Goal: Information Seeking & Learning: Compare options

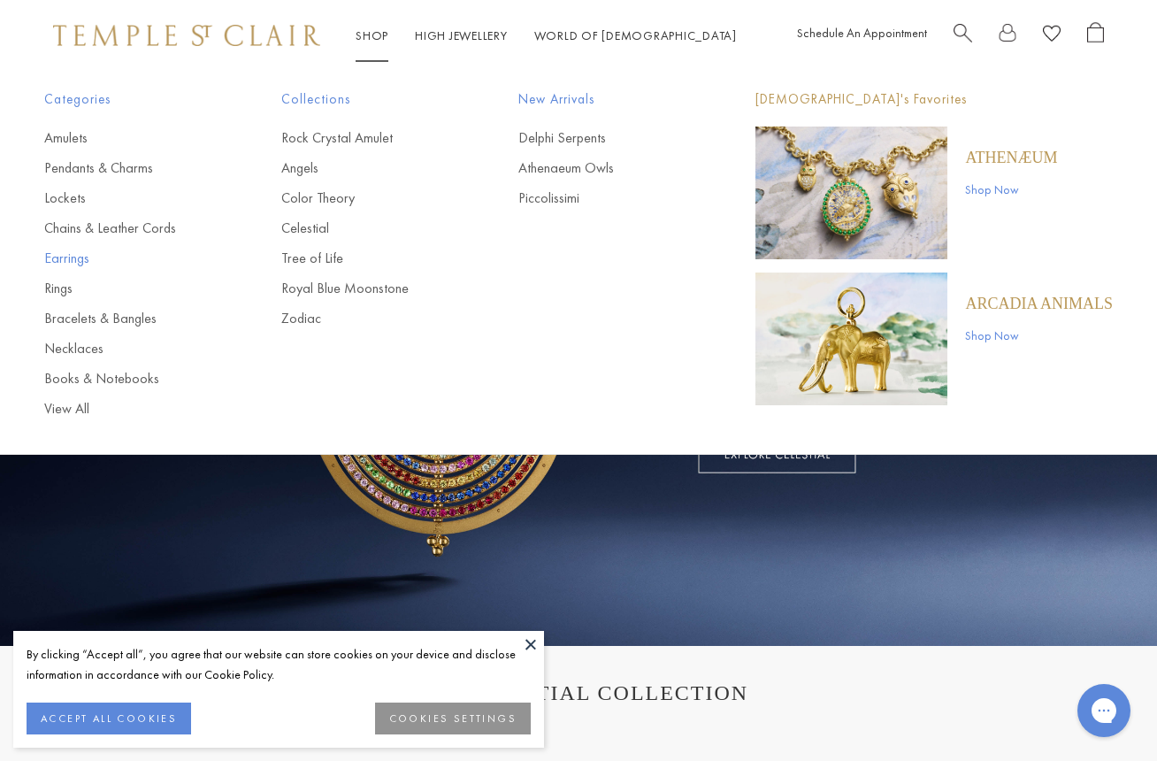
click at [53, 257] on link "Earrings" at bounding box center [127, 258] width 166 height 19
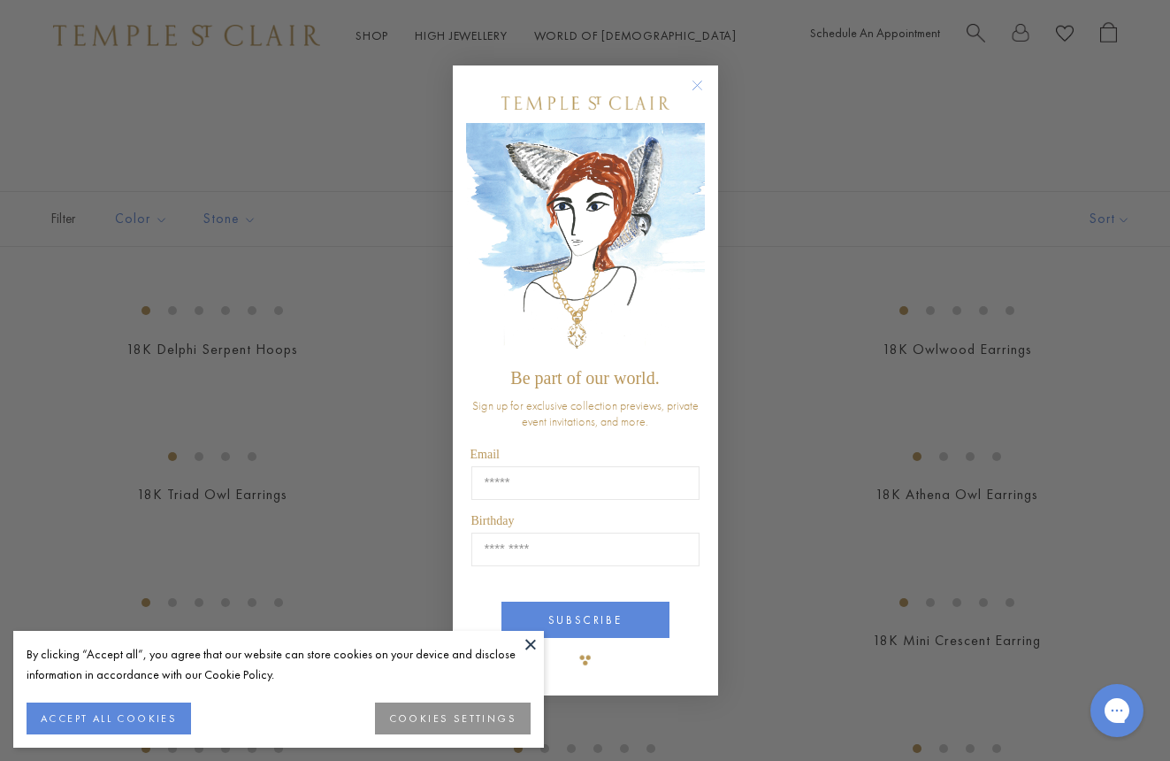
click at [695, 84] on circle "Close dialog" at bounding box center [696, 85] width 21 height 21
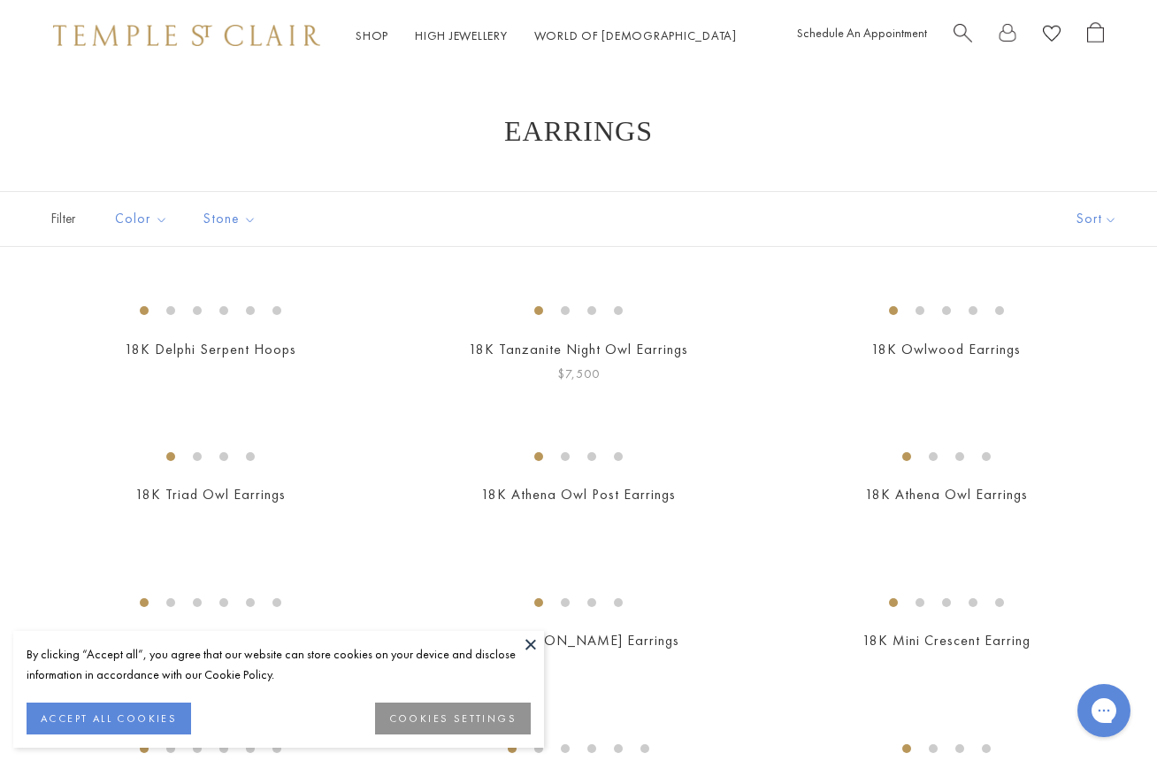
click at [0, 0] on img at bounding box center [0, 0] width 0 height 0
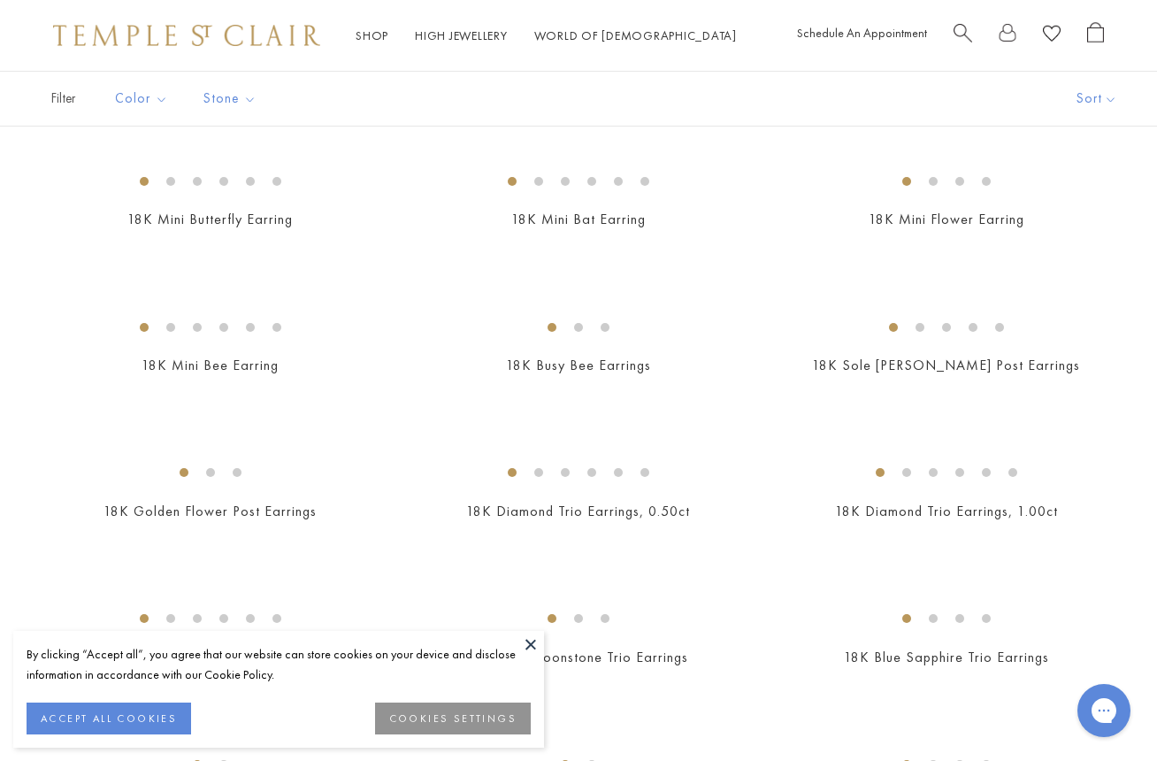
scroll to position [557, 0]
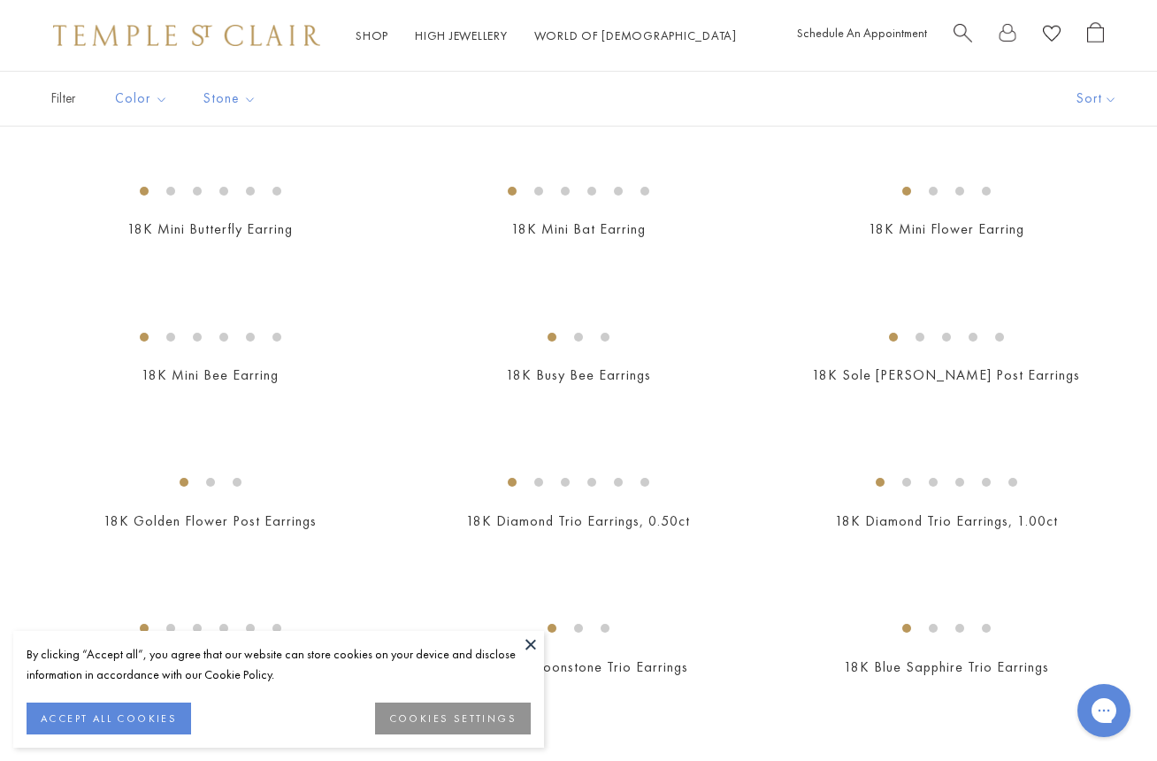
click at [0, 0] on img at bounding box center [0, 0] width 0 height 0
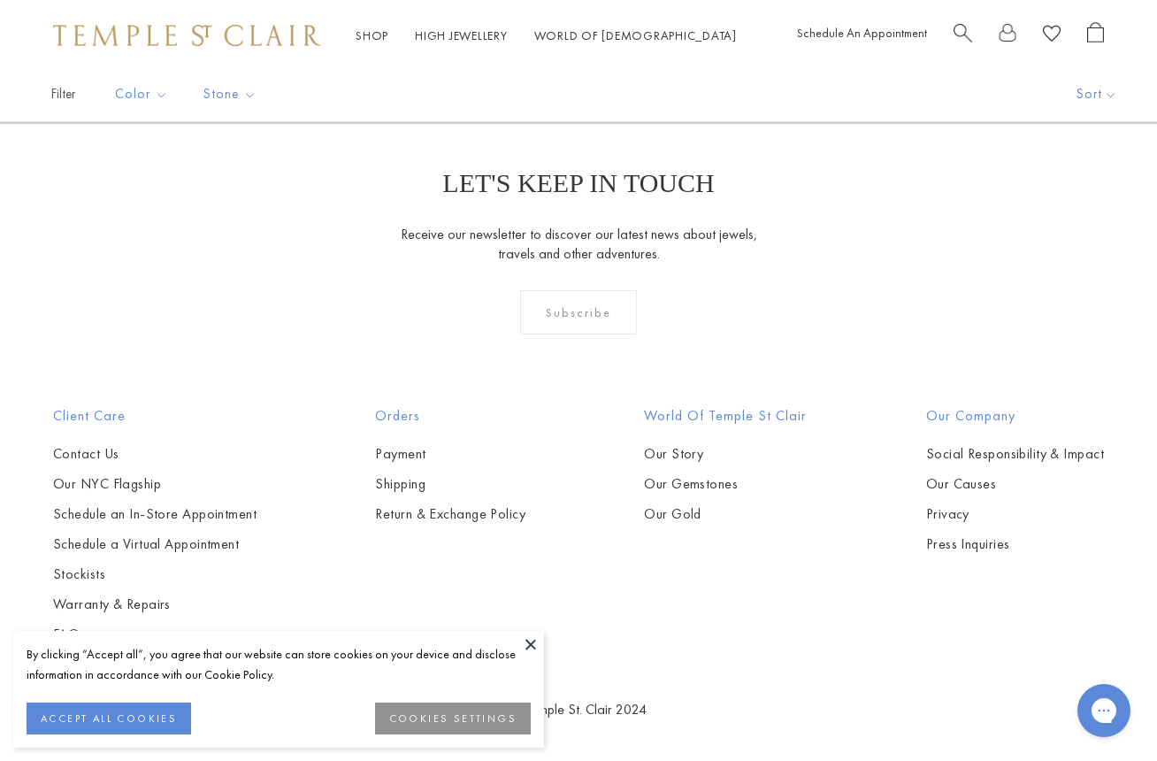
scroll to position [3764, 0]
click at [0, 0] on img at bounding box center [0, 0] width 0 height 0
click at [550, 51] on link "2" at bounding box center [550, 27] width 57 height 49
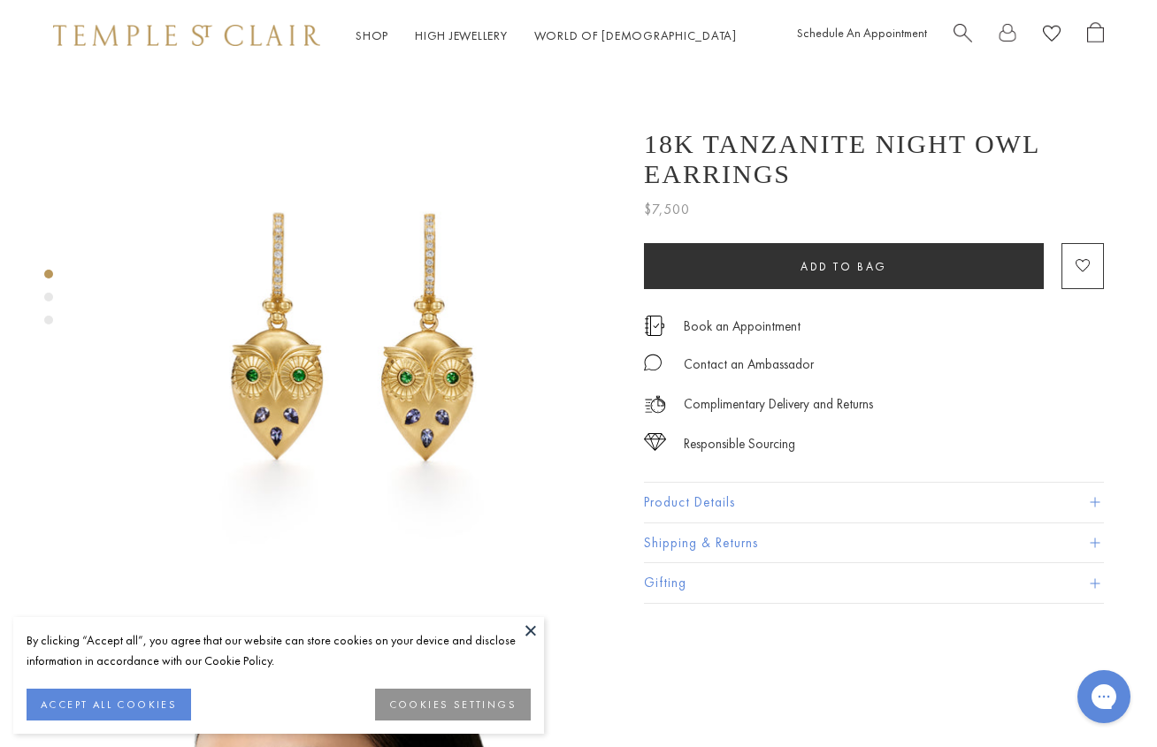
click at [416, 371] on img at bounding box center [352, 335] width 529 height 529
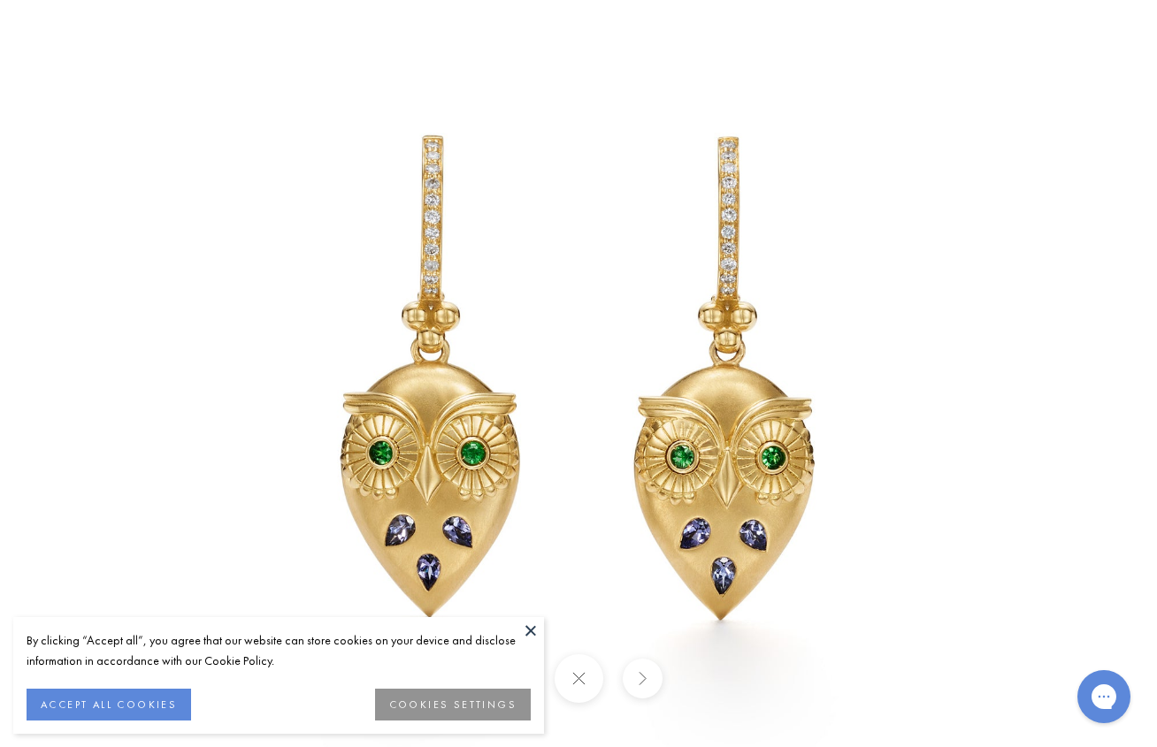
scroll to position [242, 0]
click at [527, 630] on button at bounding box center [530, 630] width 27 height 27
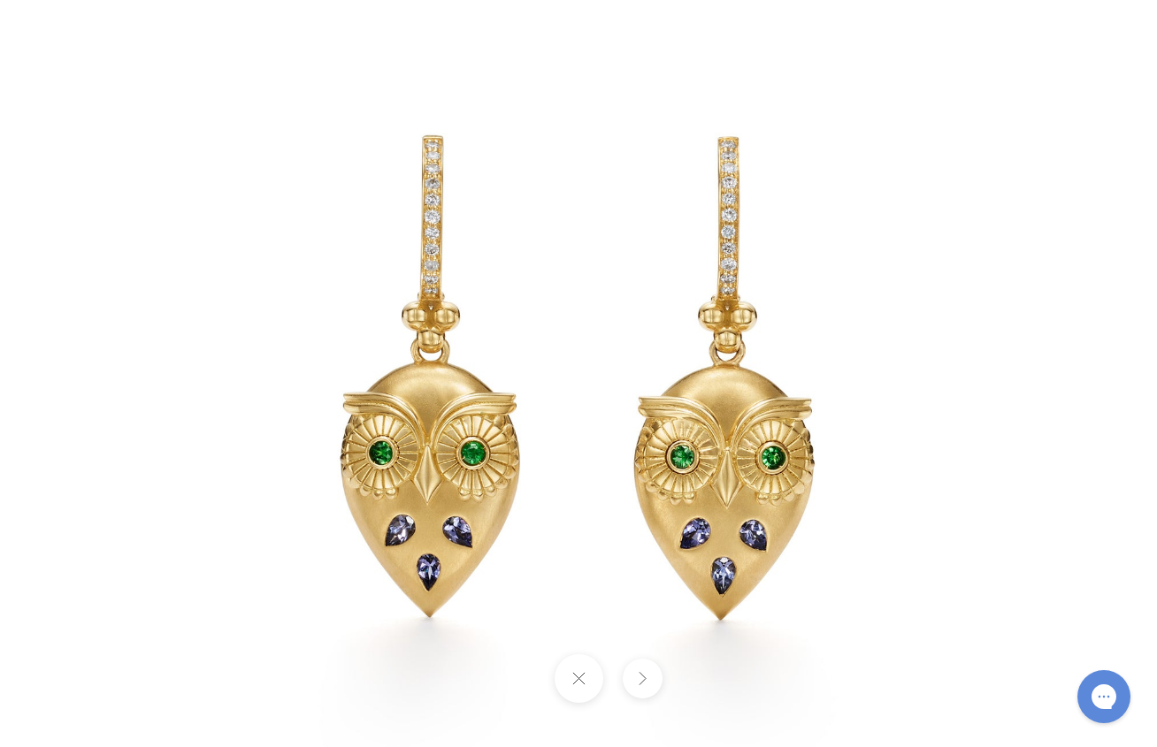
click at [641, 677] on button at bounding box center [642, 679] width 40 height 40
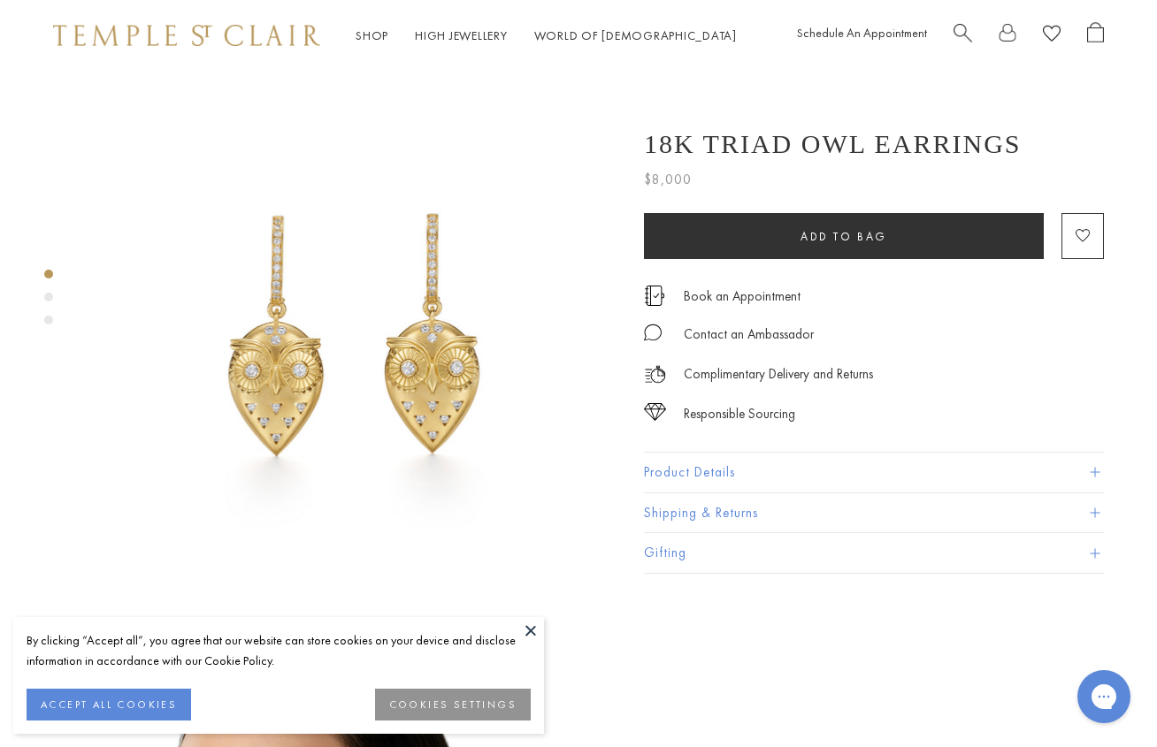
click at [426, 364] on img at bounding box center [352, 335] width 529 height 529
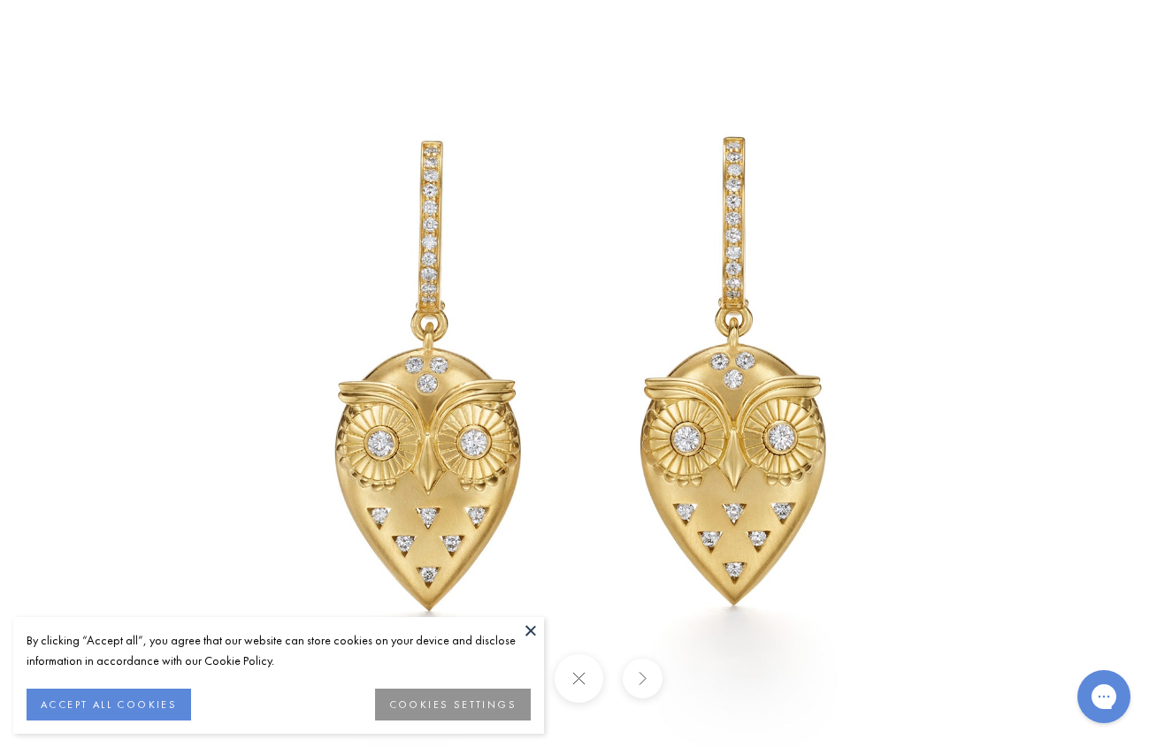
click at [640, 696] on button at bounding box center [642, 679] width 40 height 40
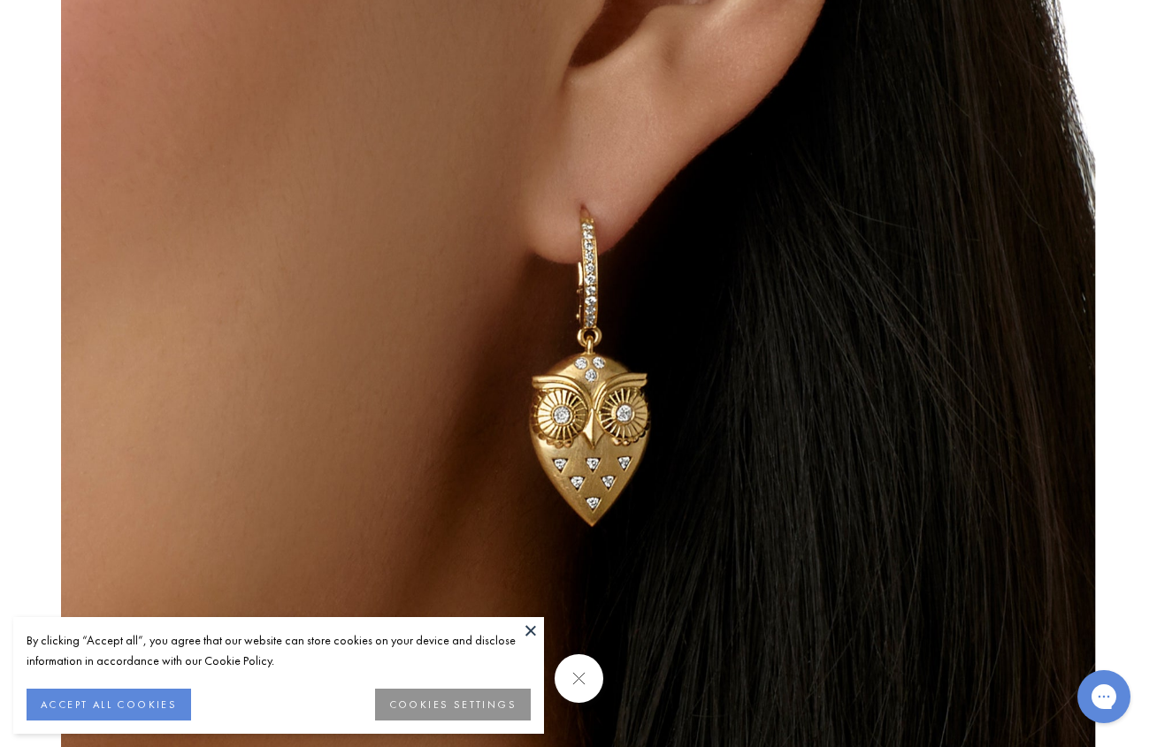
click at [586, 680] on button at bounding box center [578, 678] width 49 height 49
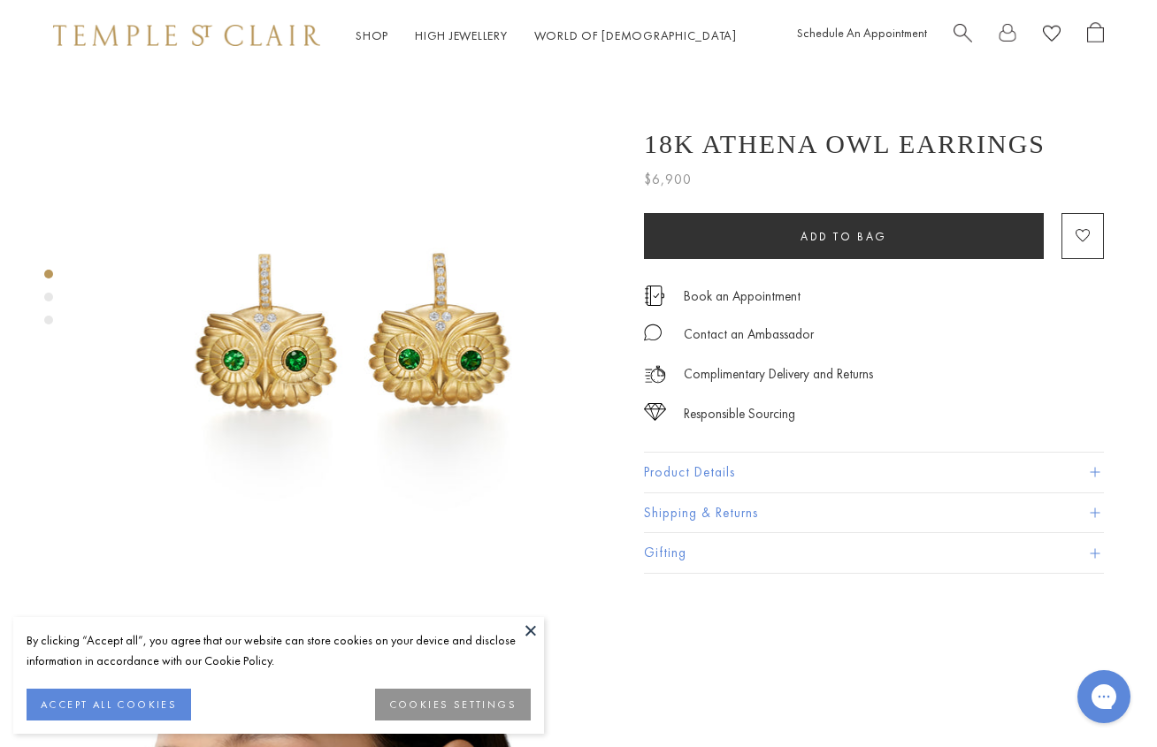
click at [528, 628] on button at bounding box center [530, 630] width 27 height 27
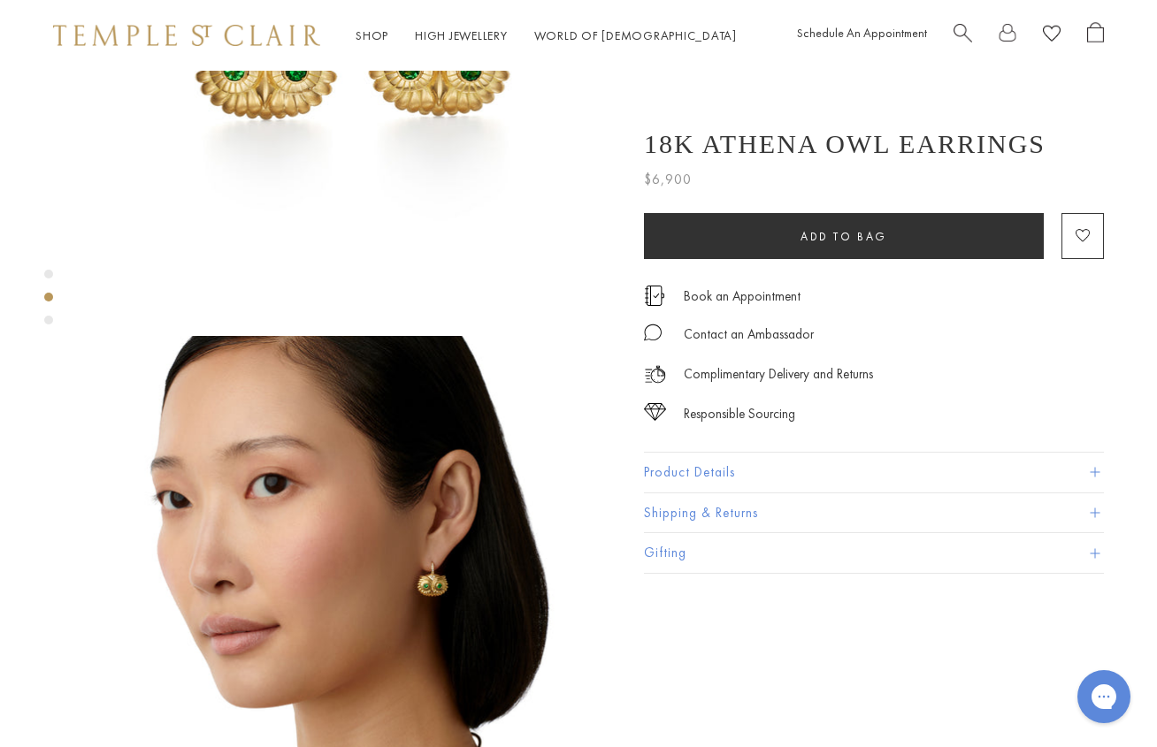
scroll to position [408, 0]
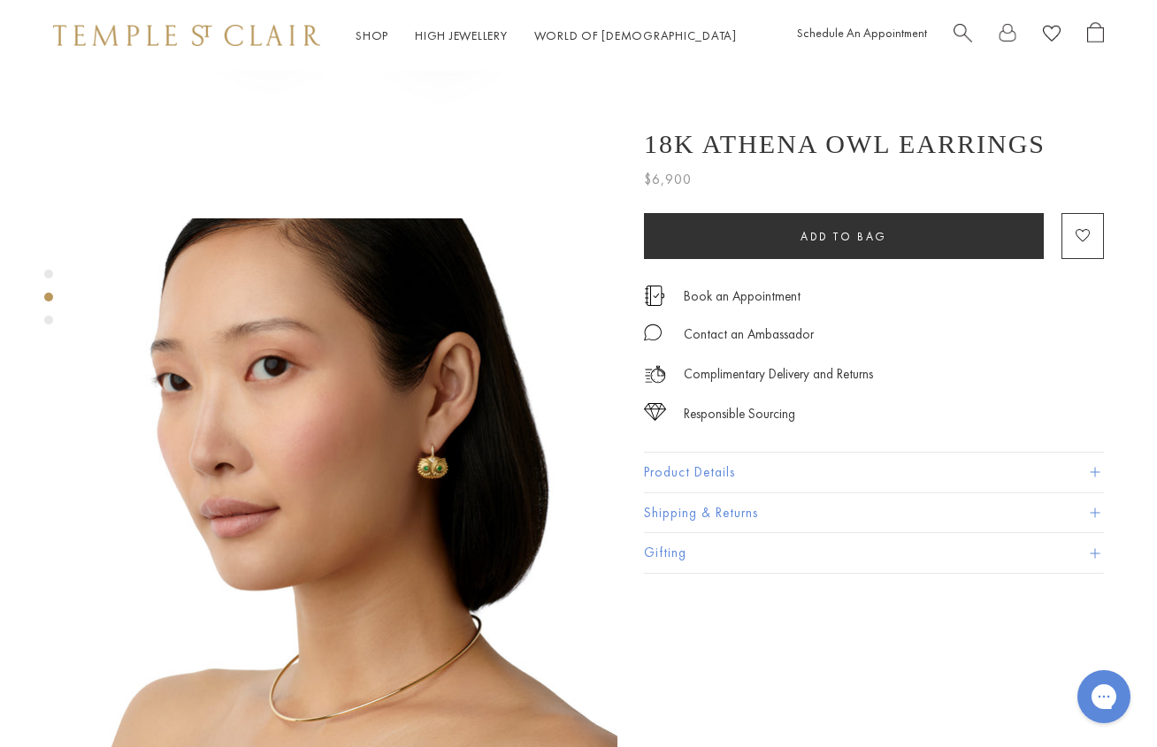
click at [433, 429] on img at bounding box center [352, 482] width 529 height 529
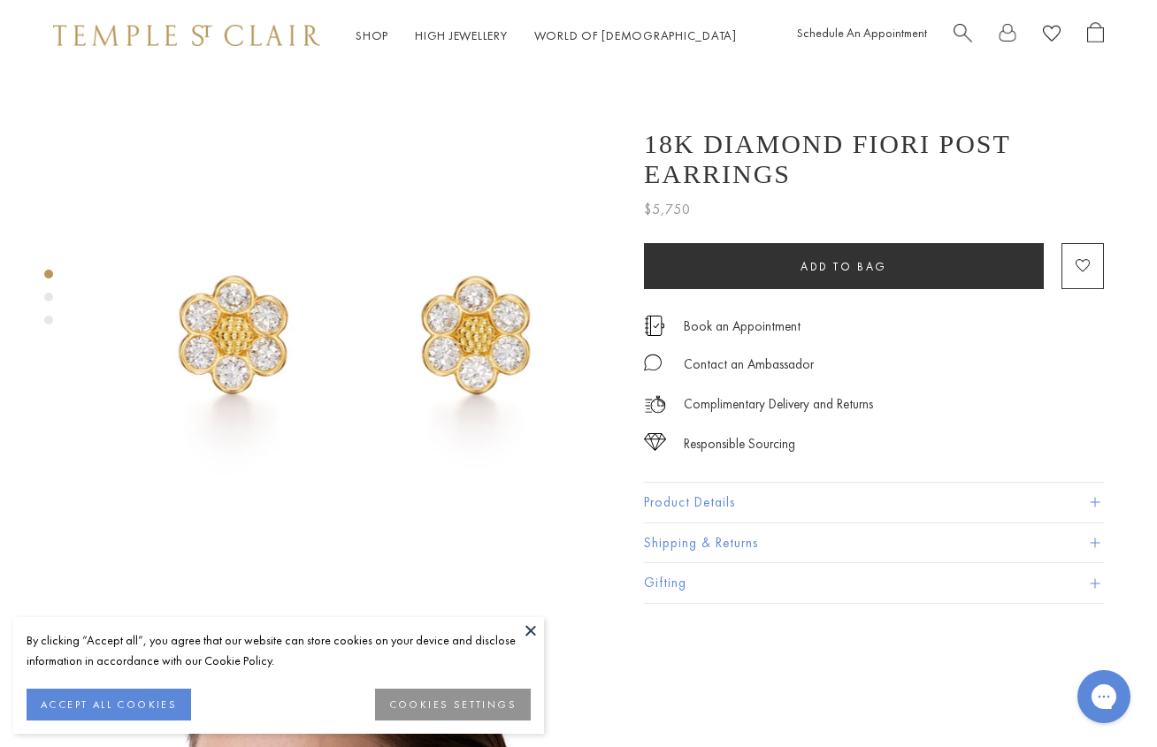
click at [528, 627] on button at bounding box center [530, 630] width 27 height 27
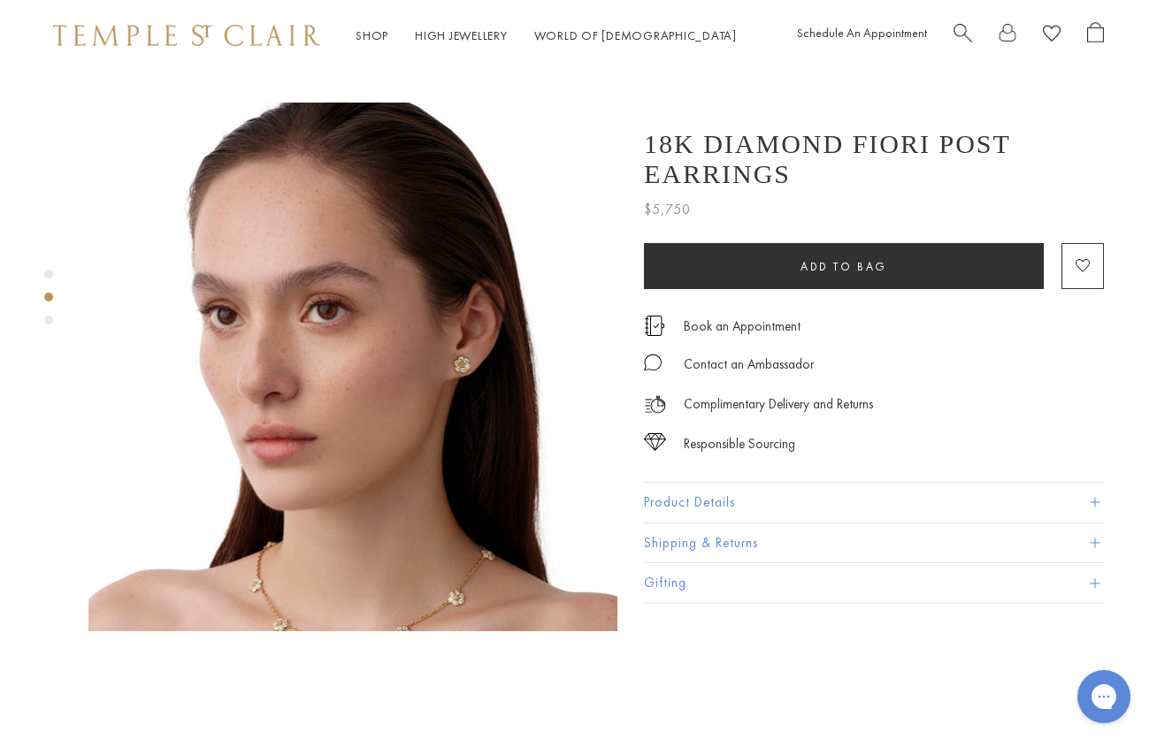
scroll to position [572, 0]
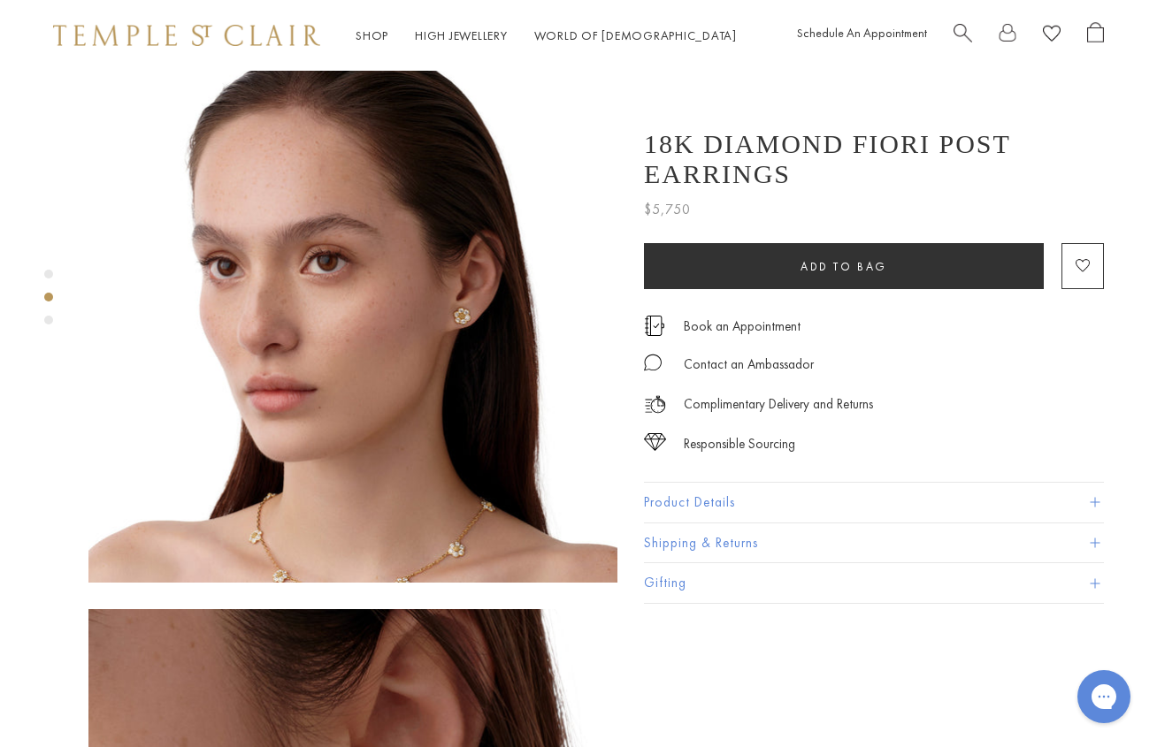
click at [463, 283] on img at bounding box center [352, 318] width 529 height 529
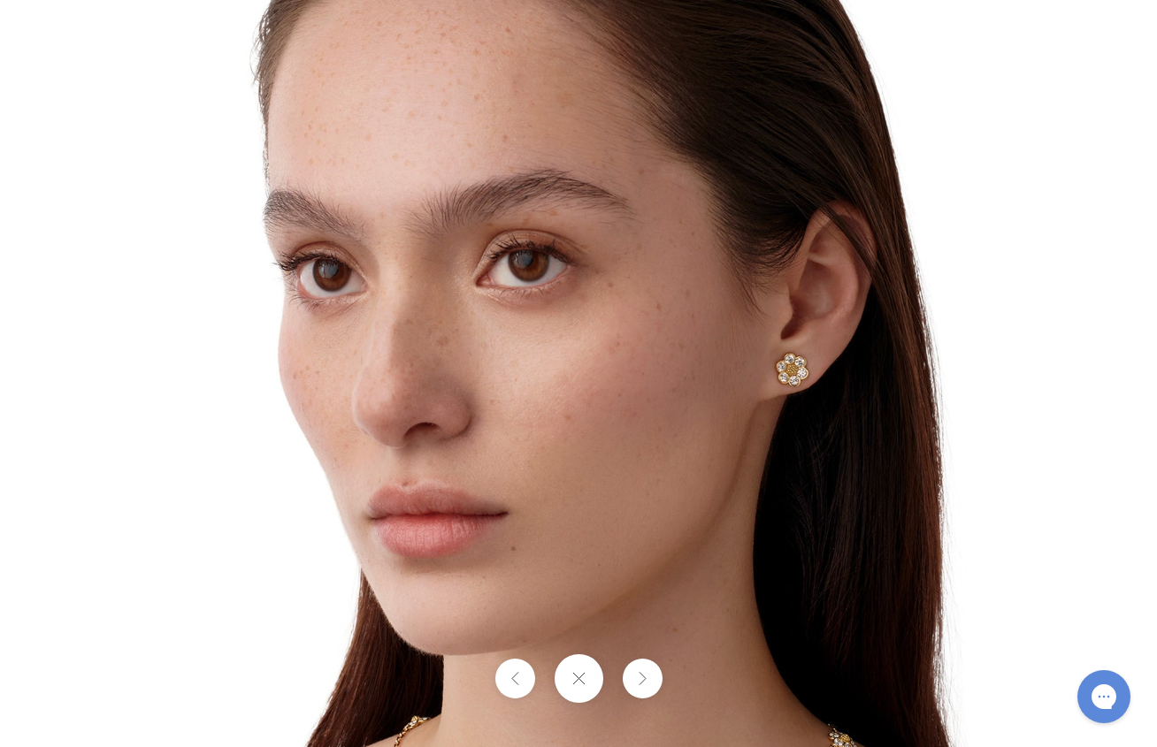
click at [788, 378] on img at bounding box center [578, 374] width 1035 height 1035
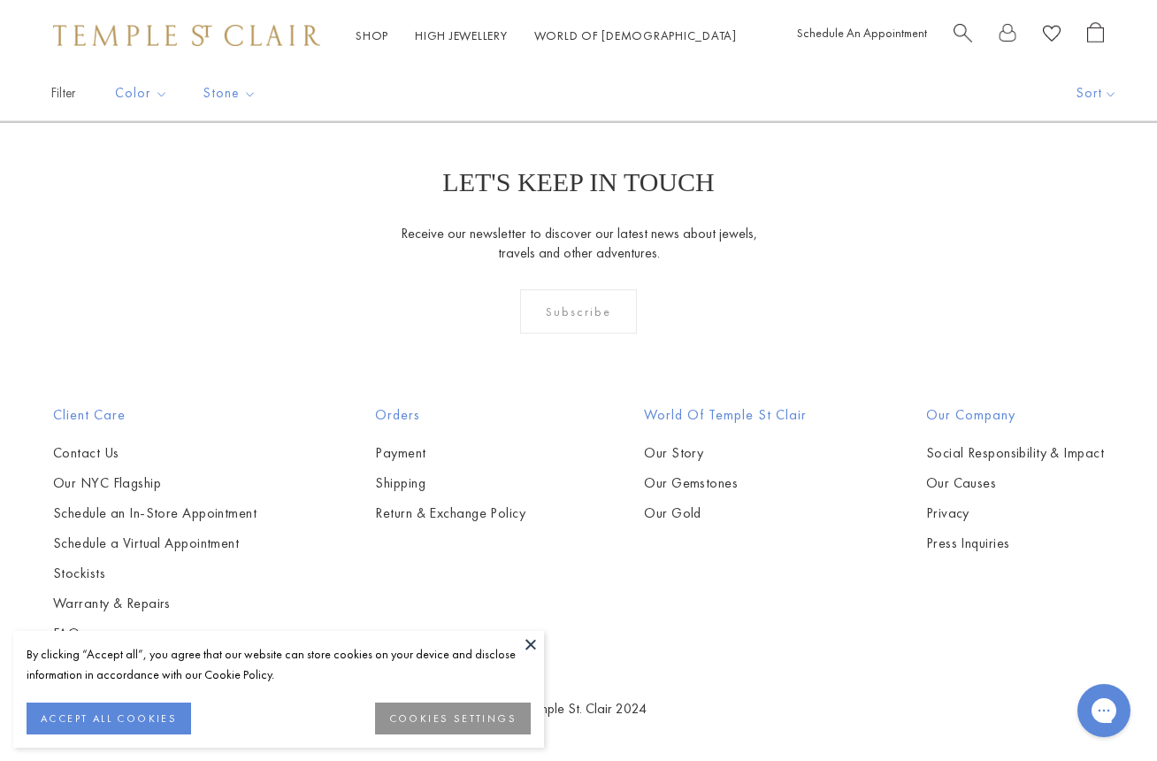
scroll to position [5129, 0]
click at [0, 0] on img at bounding box center [0, 0] width 0 height 0
click at [640, 50] on link "3" at bounding box center [635, 26] width 57 height 49
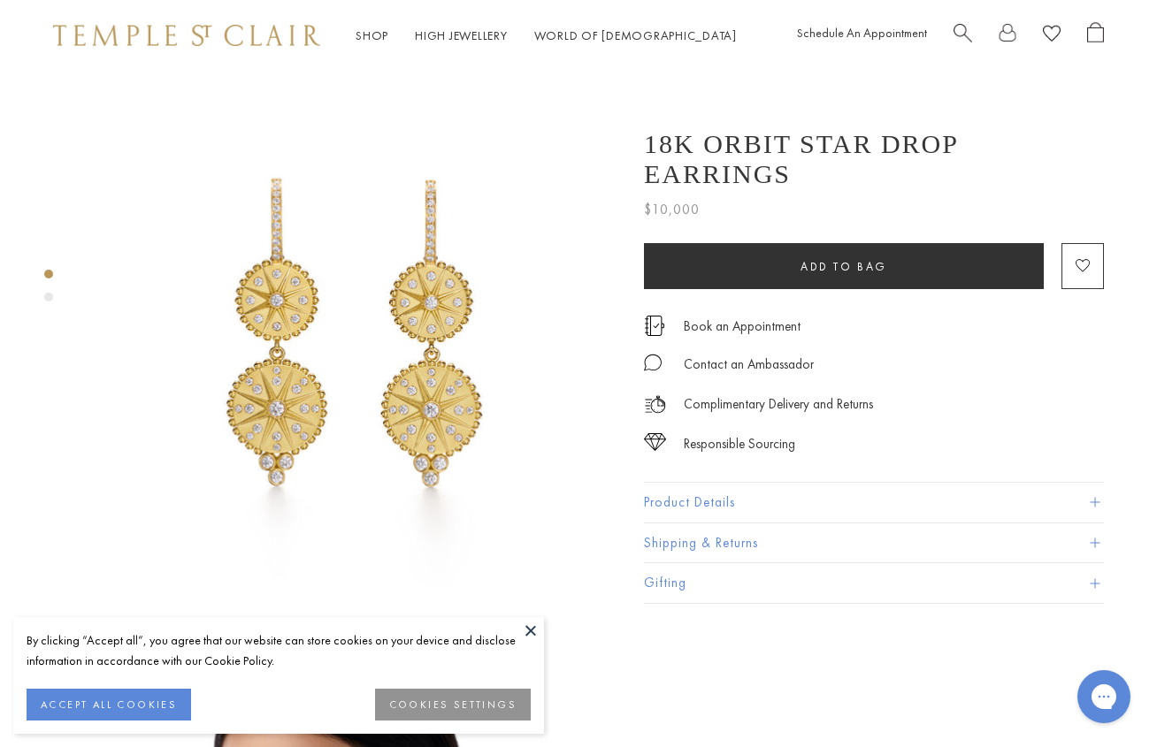
click at [417, 380] on img at bounding box center [352, 335] width 529 height 529
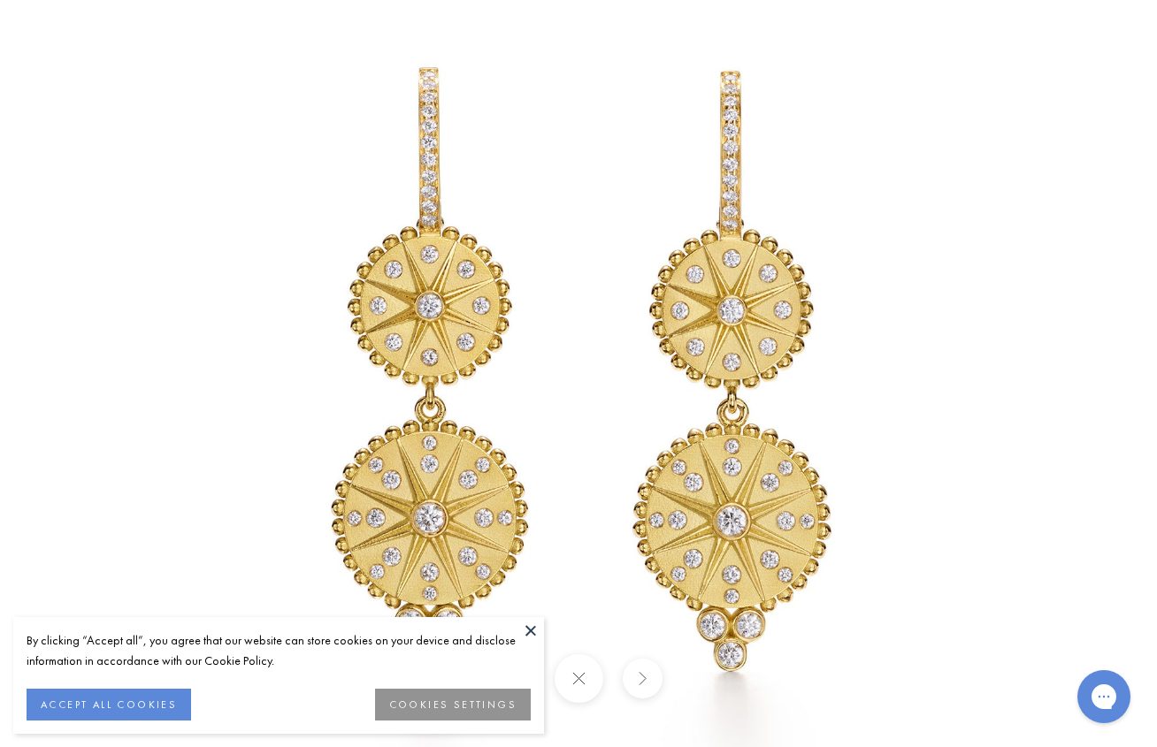
scroll to position [447, 0]
click at [529, 630] on button at bounding box center [530, 630] width 27 height 27
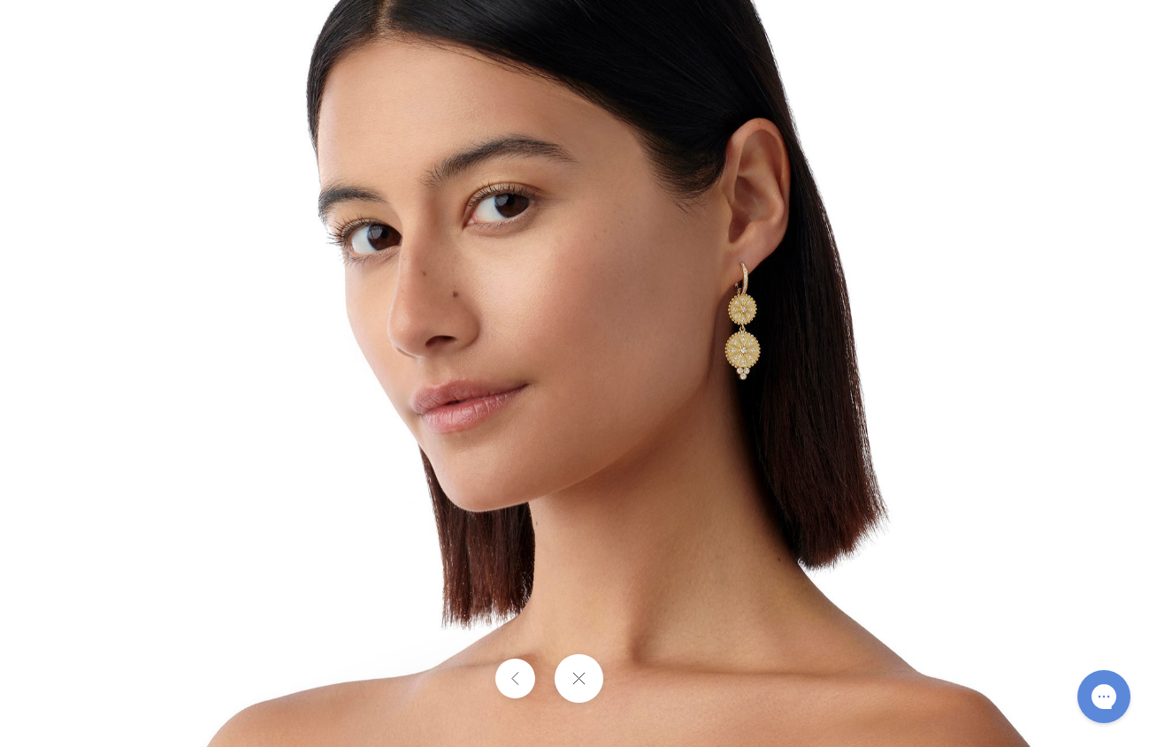
click at [746, 368] on img at bounding box center [578, 374] width 1034 height 1034
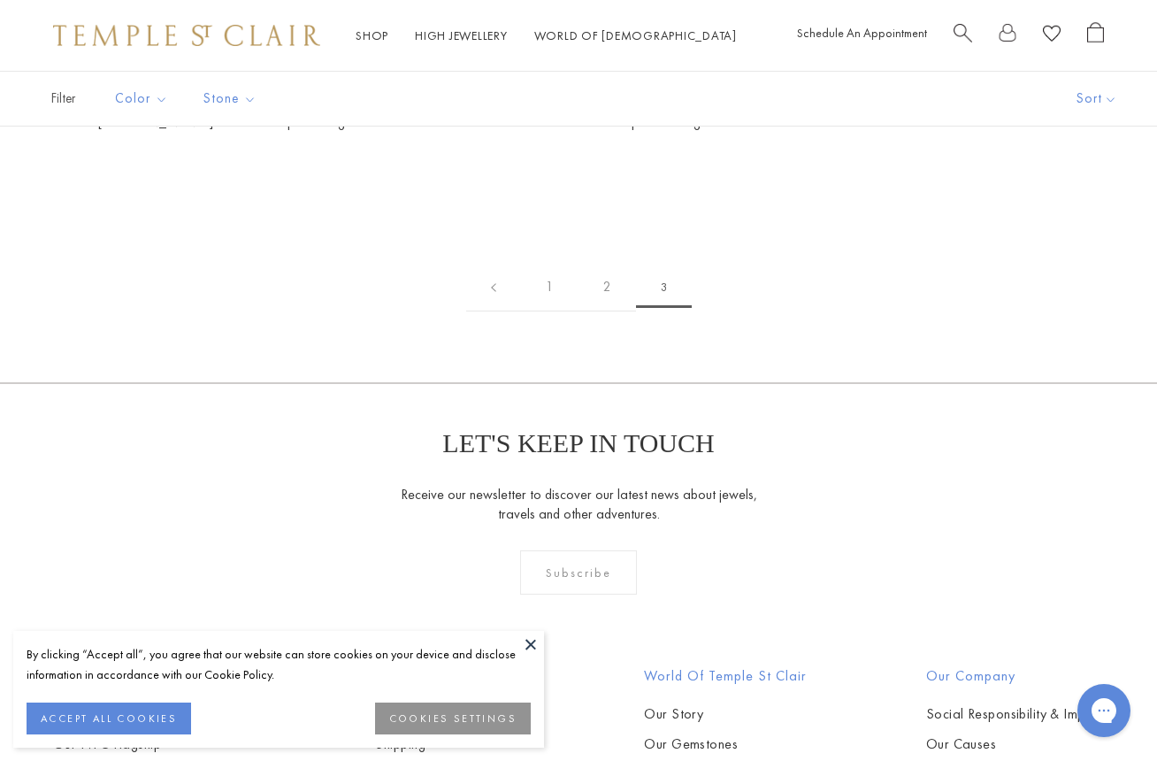
scroll to position [226, 0]
click at [557, 313] on link "1" at bounding box center [549, 288] width 57 height 49
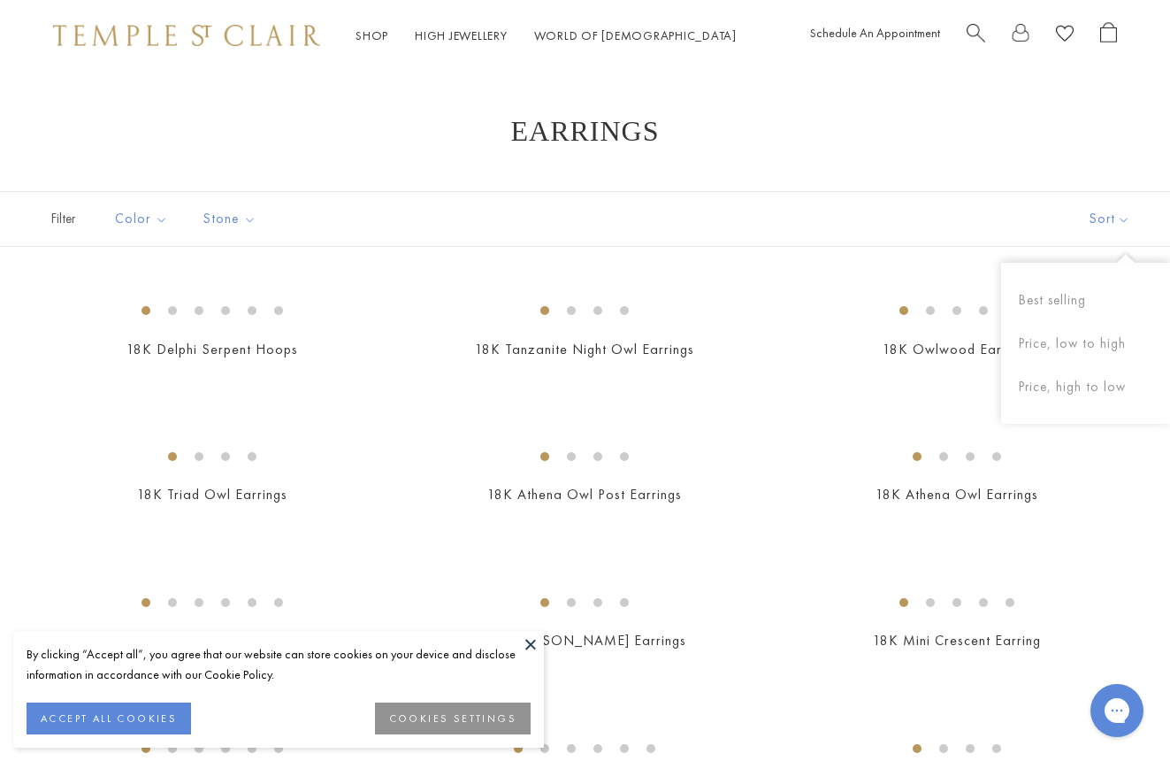
click at [531, 639] on button at bounding box center [530, 644] width 27 height 27
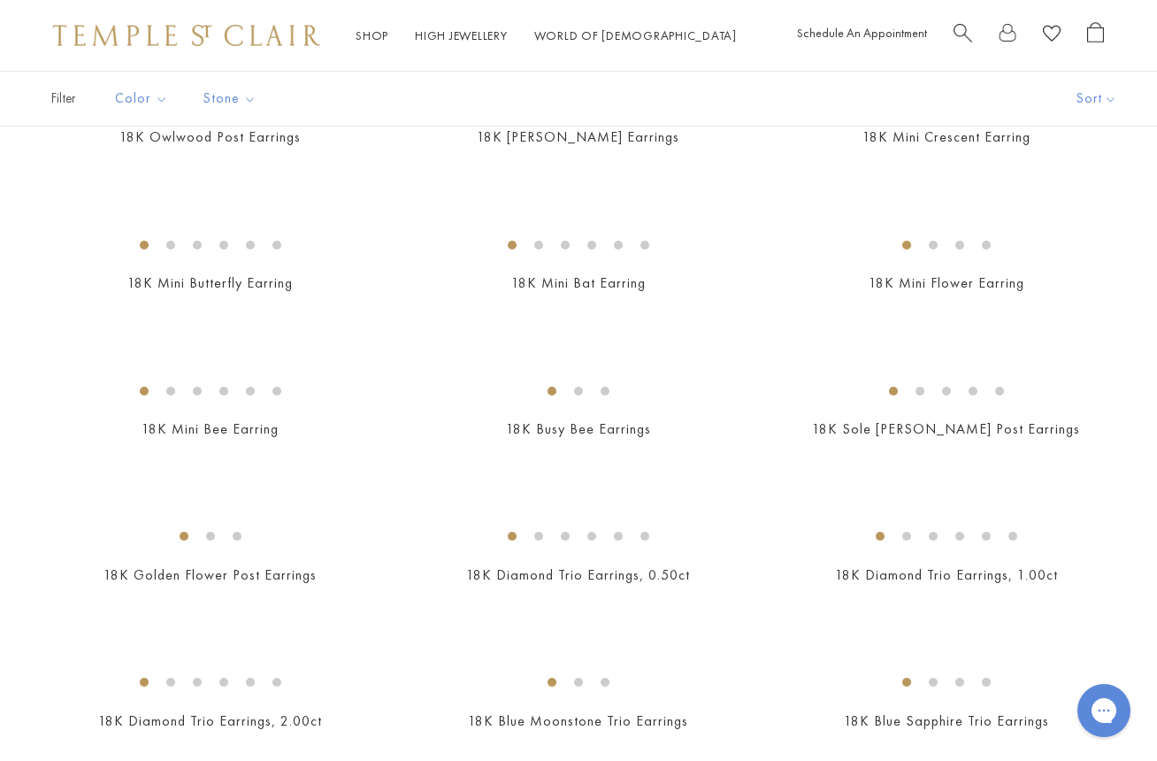
scroll to position [505, 0]
click at [0, 0] on img at bounding box center [0, 0] width 0 height 0
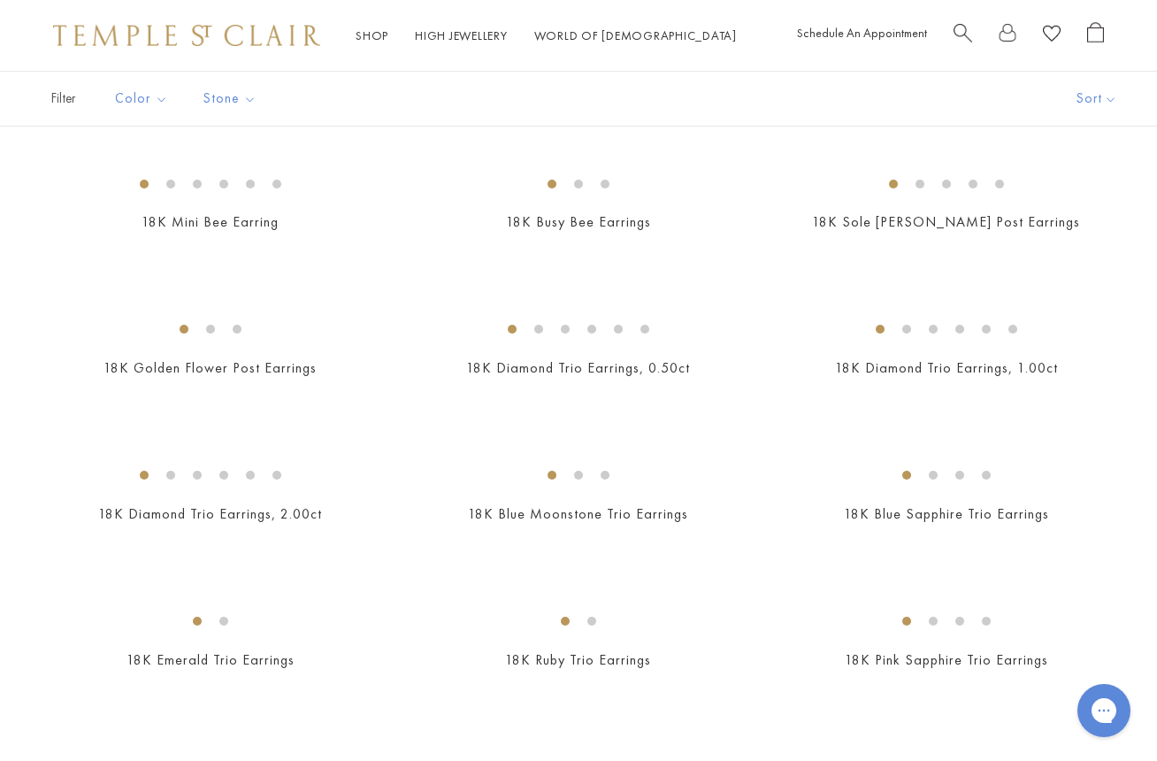
scroll to position [605, 0]
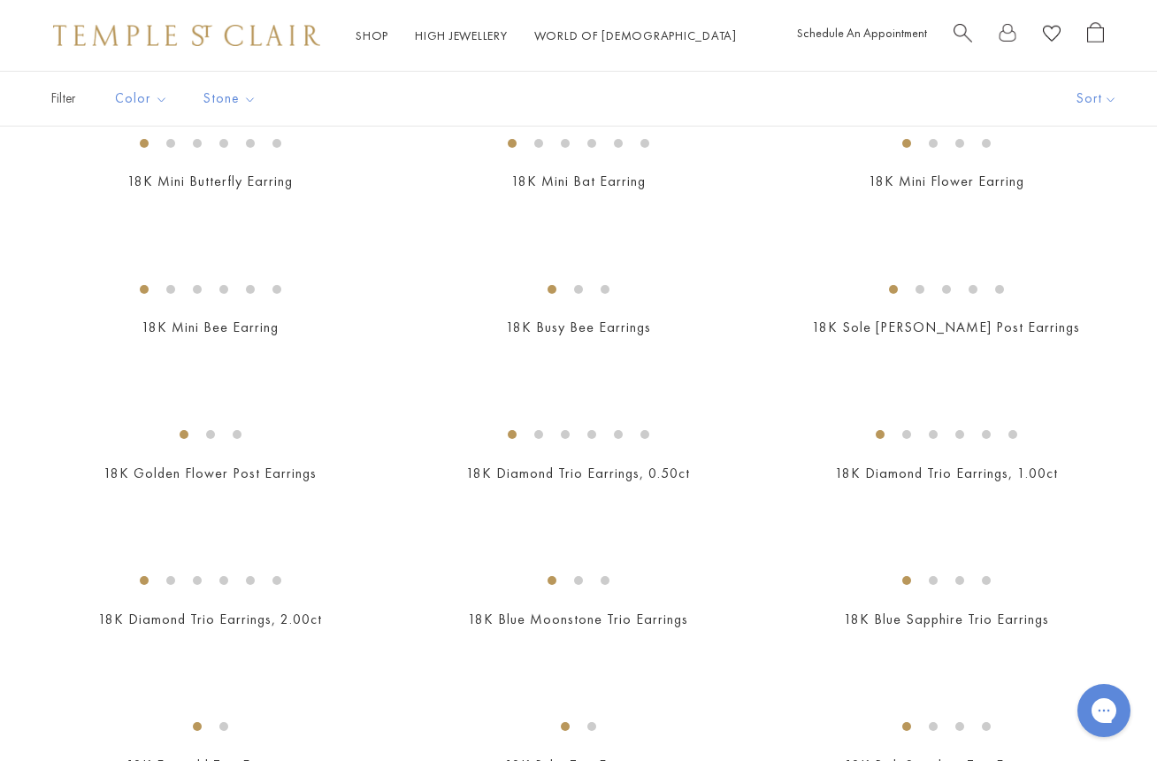
click at [0, 0] on img at bounding box center [0, 0] width 0 height 0
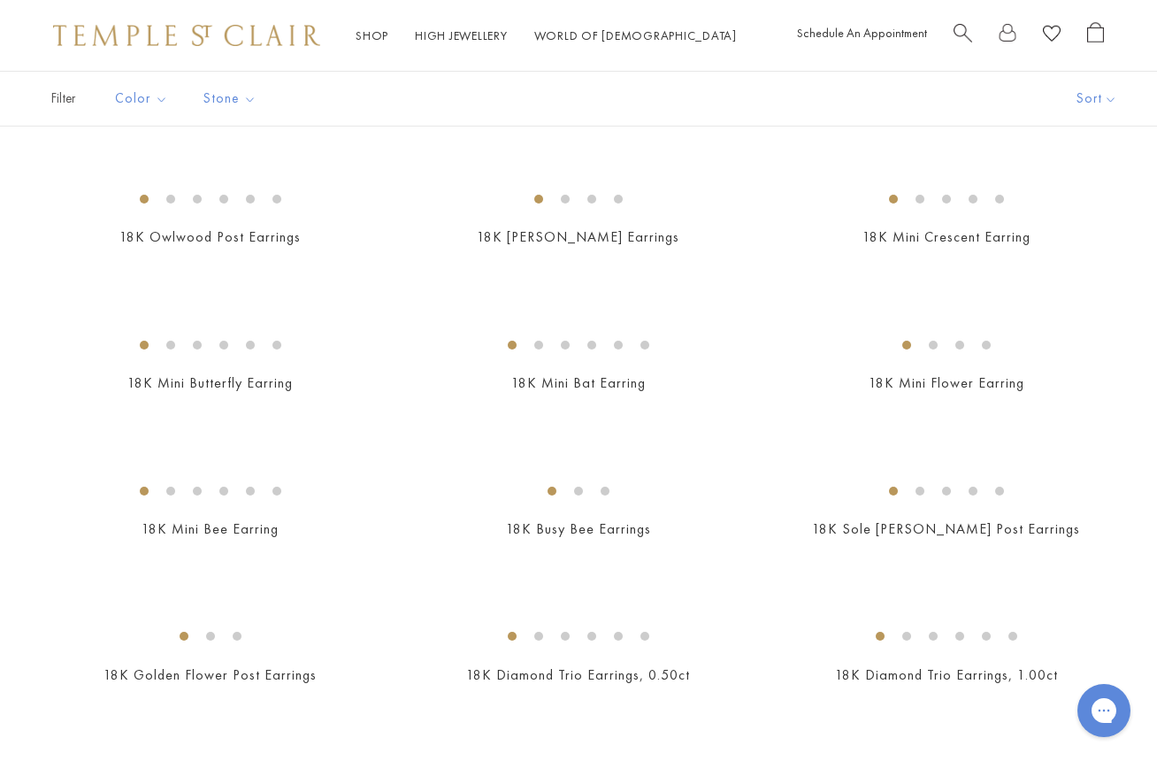
scroll to position [451, 0]
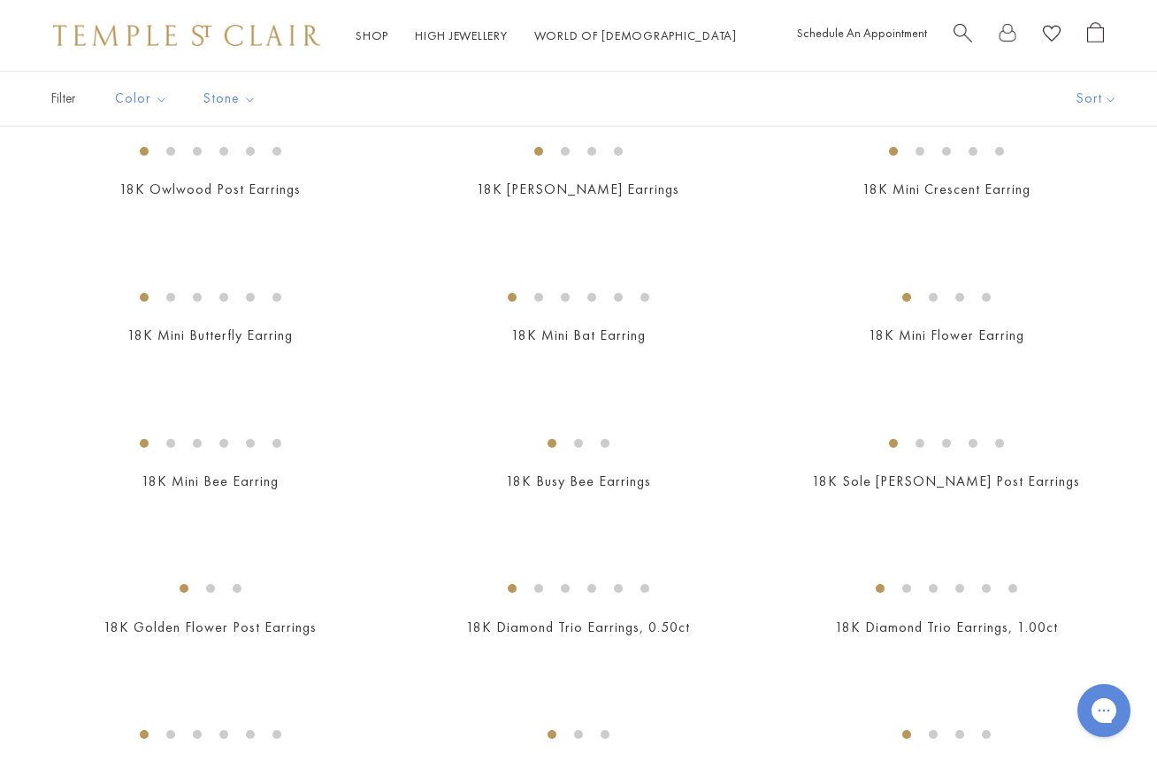
click at [0, 0] on img at bounding box center [0, 0] width 0 height 0
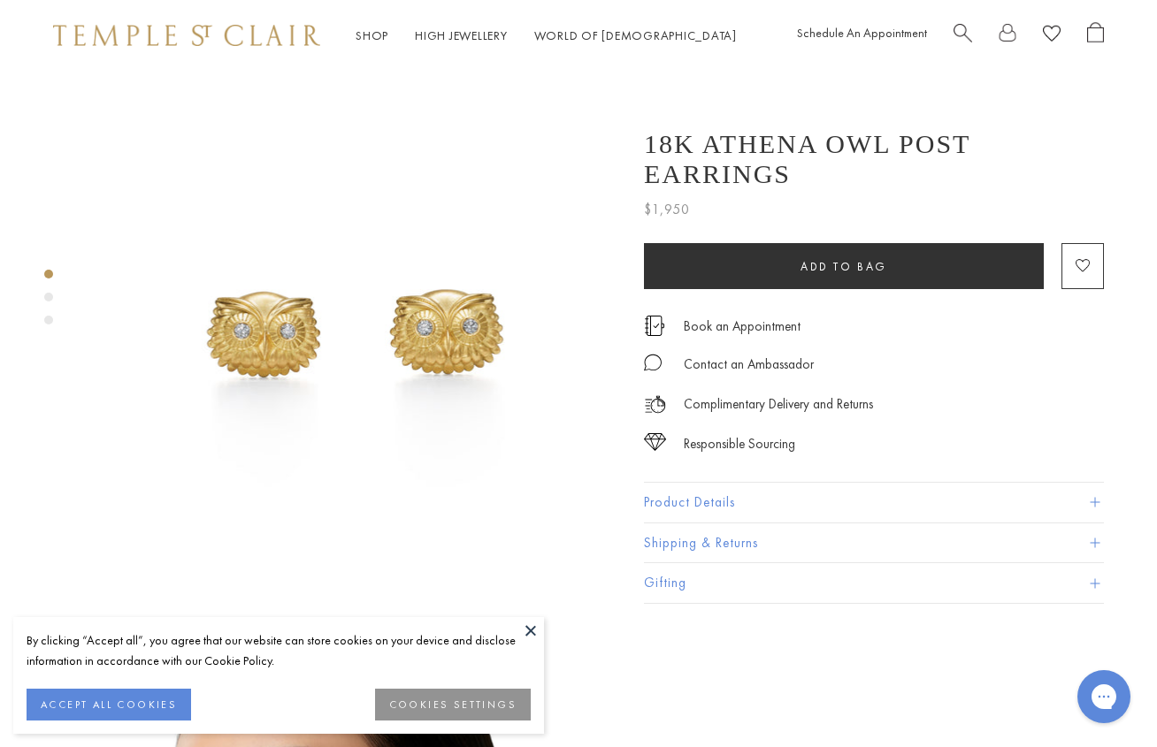
click at [530, 631] on button at bounding box center [530, 630] width 27 height 27
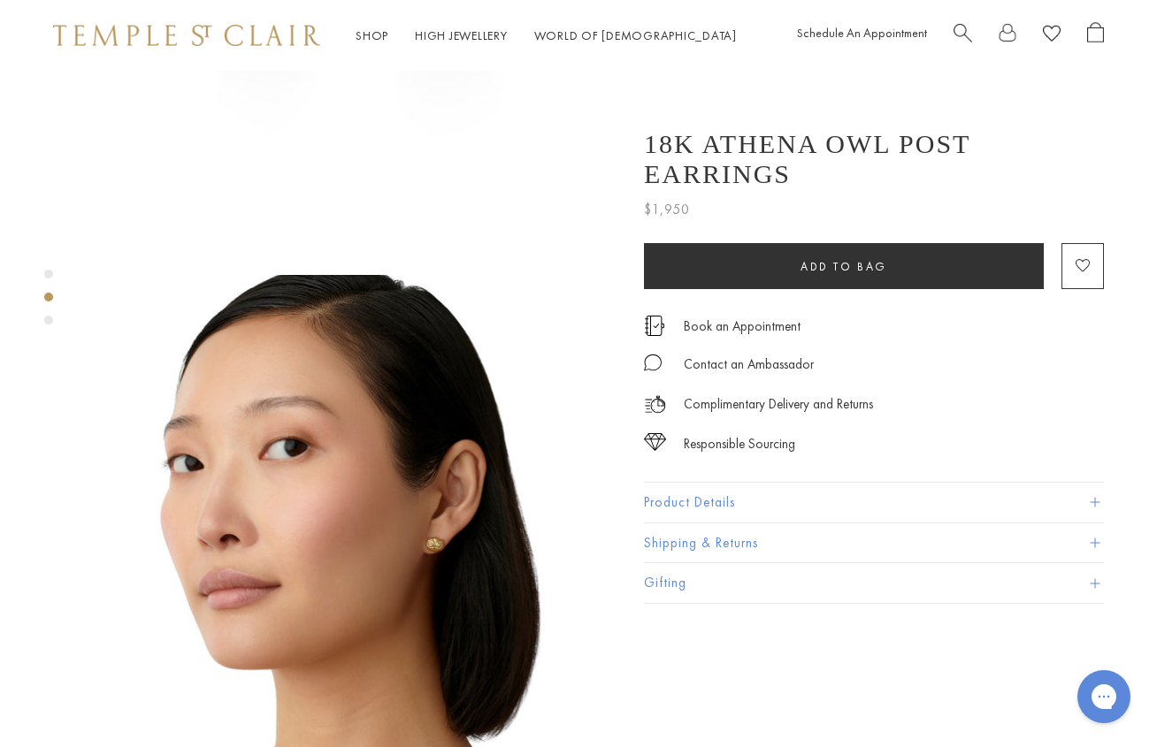
scroll to position [540, 0]
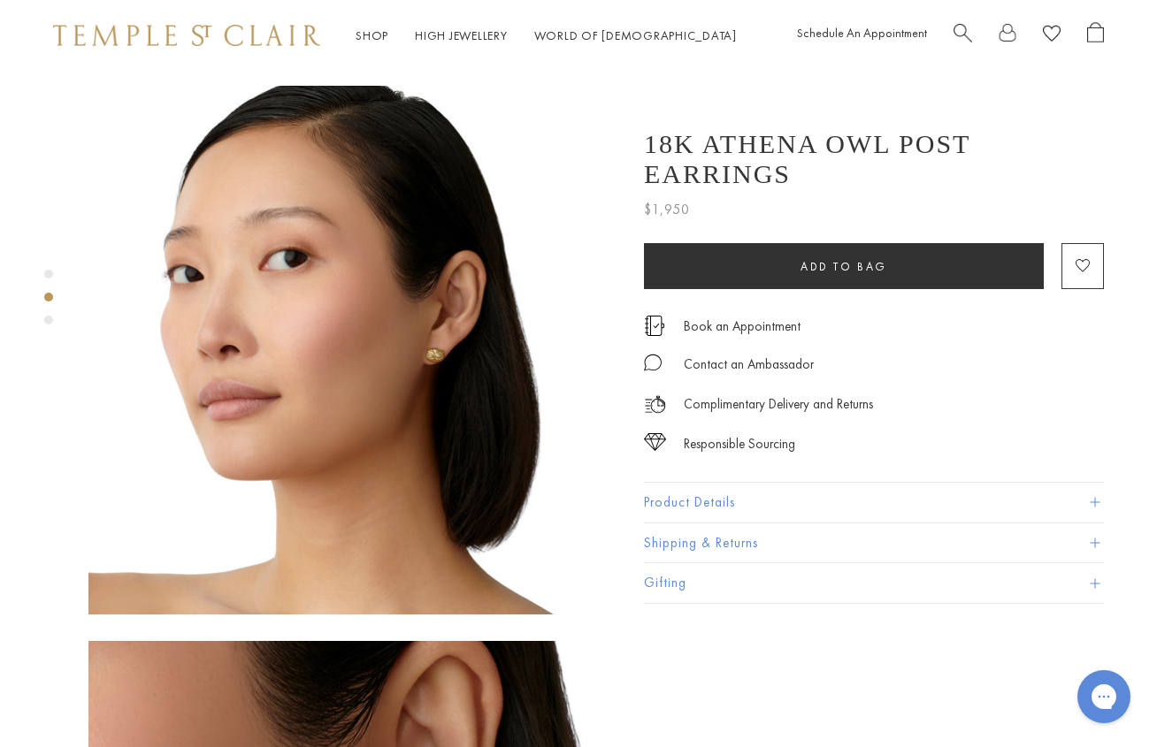
click at [417, 328] on img at bounding box center [352, 350] width 529 height 529
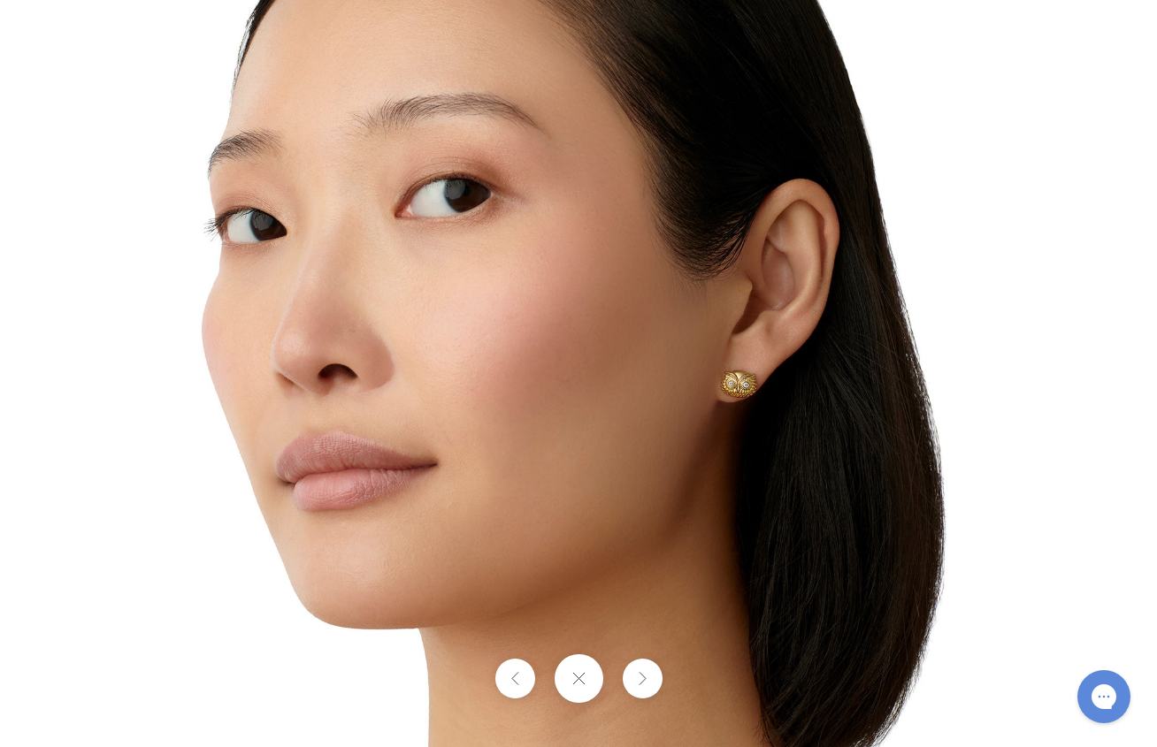
click at [741, 408] on img at bounding box center [578, 374] width 1035 height 1035
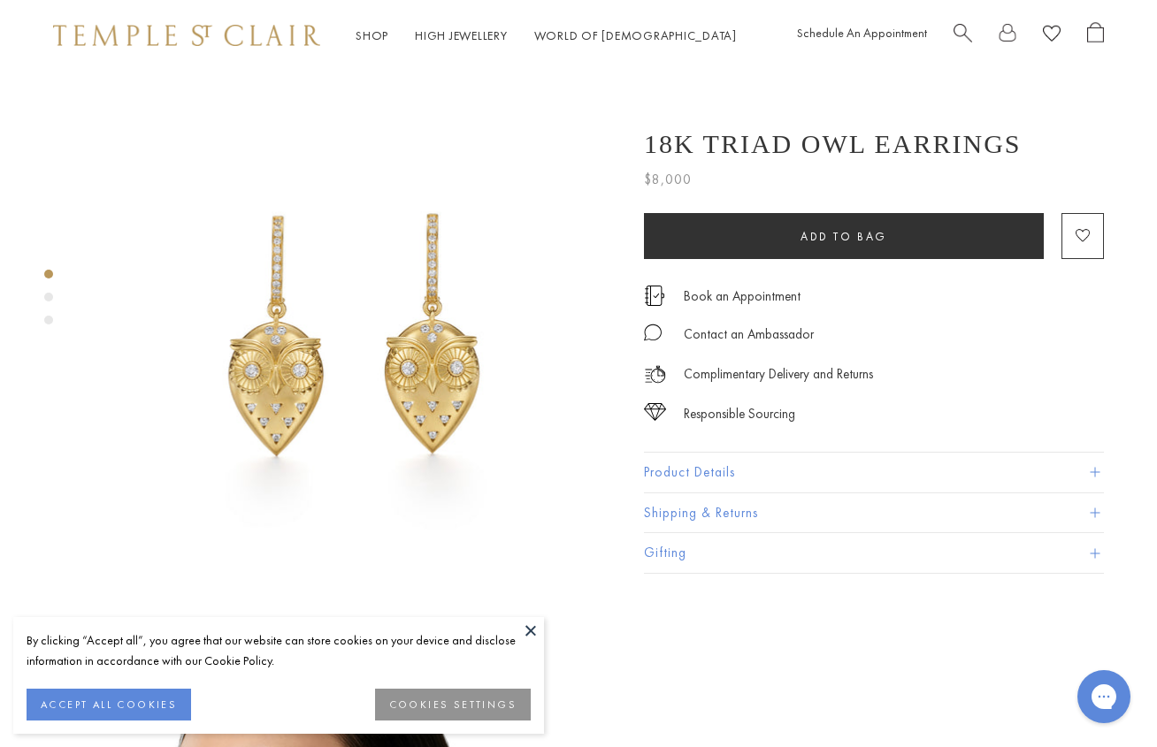
click at [518, 620] on button at bounding box center [530, 630] width 27 height 27
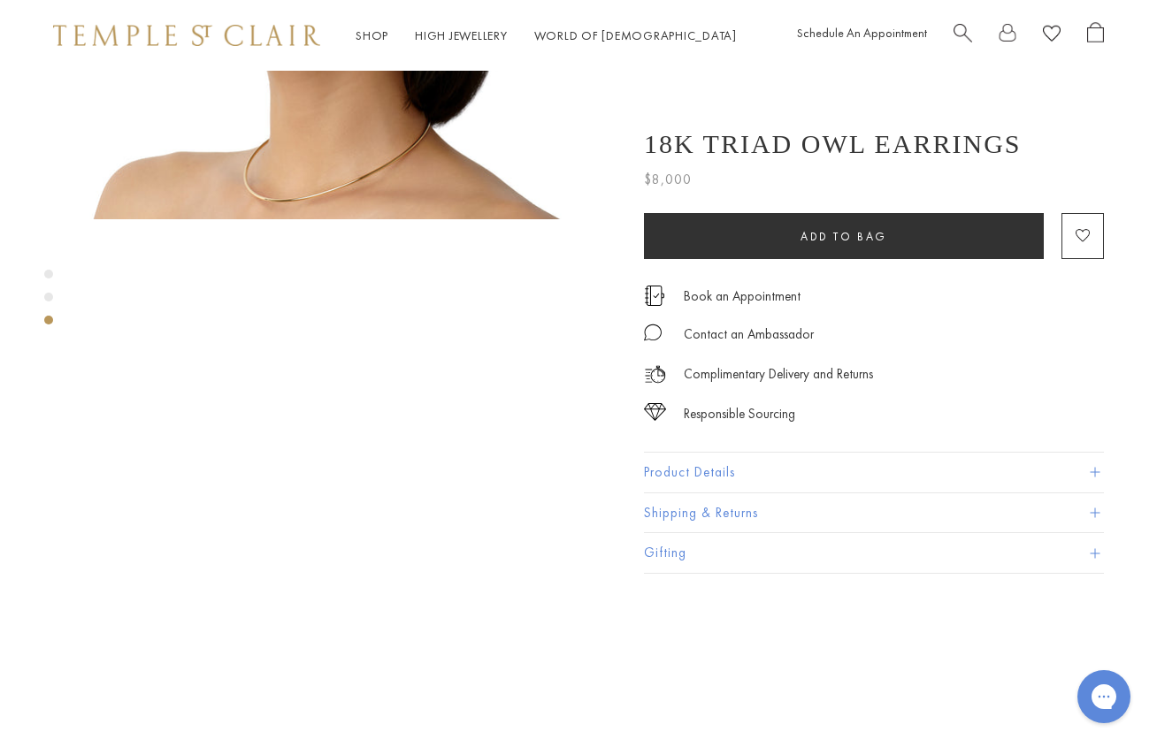
scroll to position [940, 0]
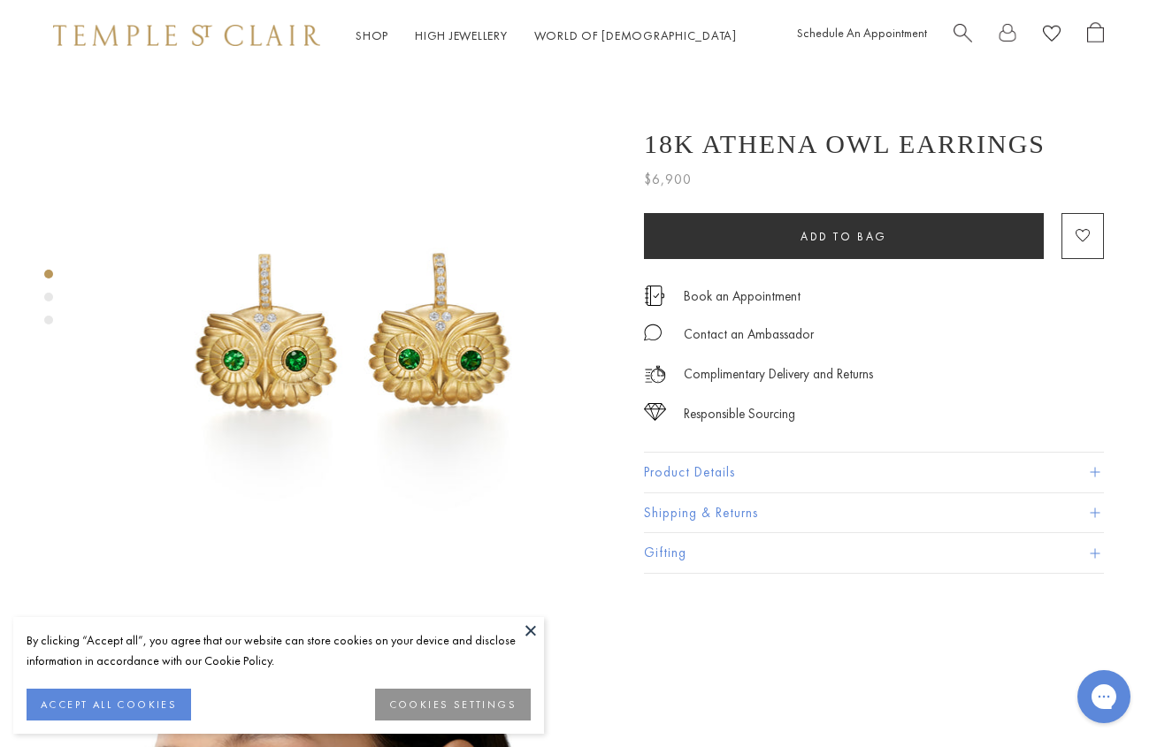
click at [406, 351] on img at bounding box center [352, 335] width 529 height 529
click at [459, 349] on img at bounding box center [352, 335] width 529 height 529
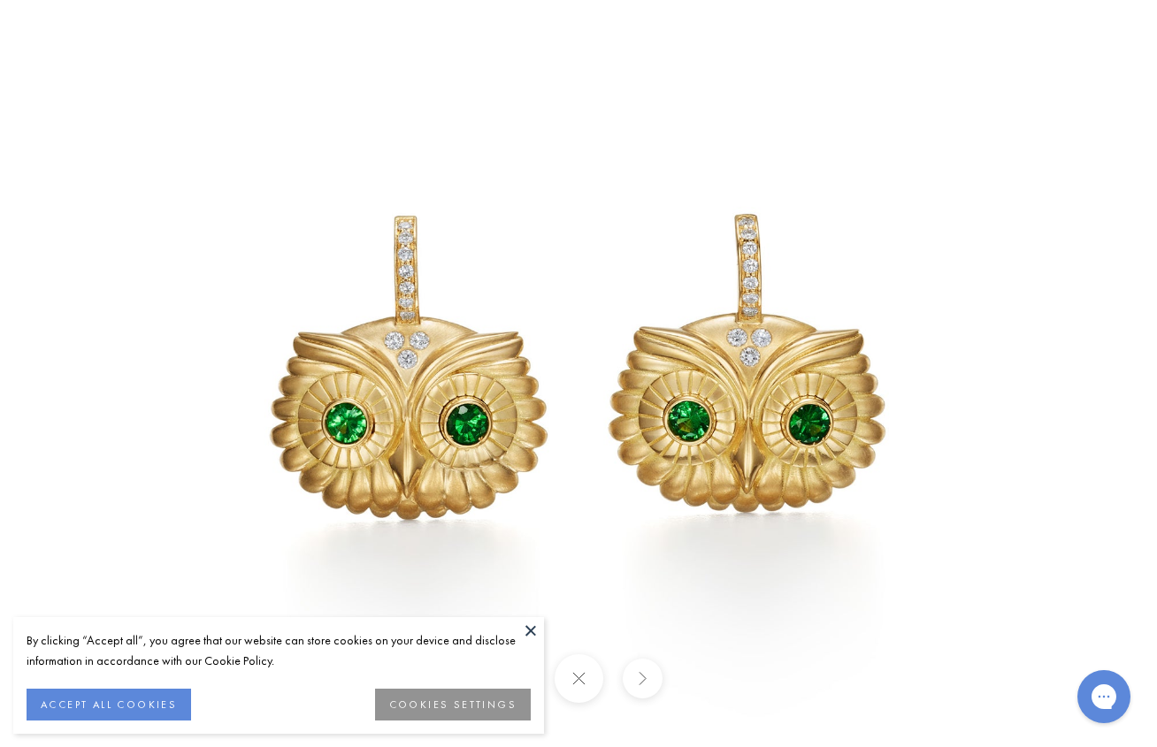
click at [653, 676] on button at bounding box center [642, 679] width 40 height 40
